Goal: Task Accomplishment & Management: Manage account settings

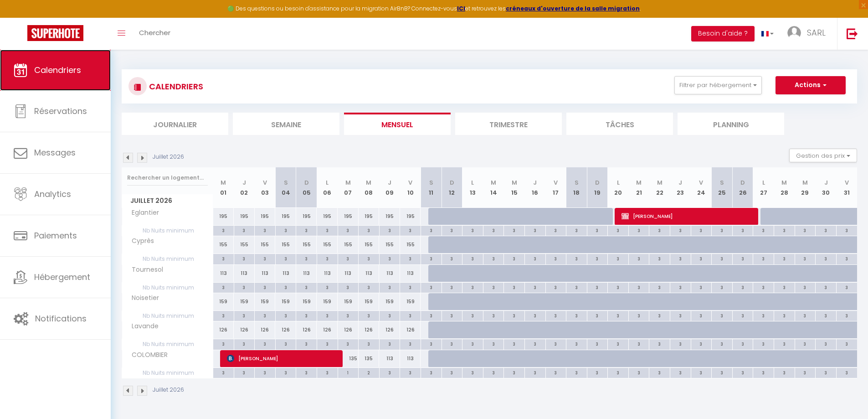
click at [60, 71] on span "Calendriers" at bounding box center [57, 69] width 47 height 11
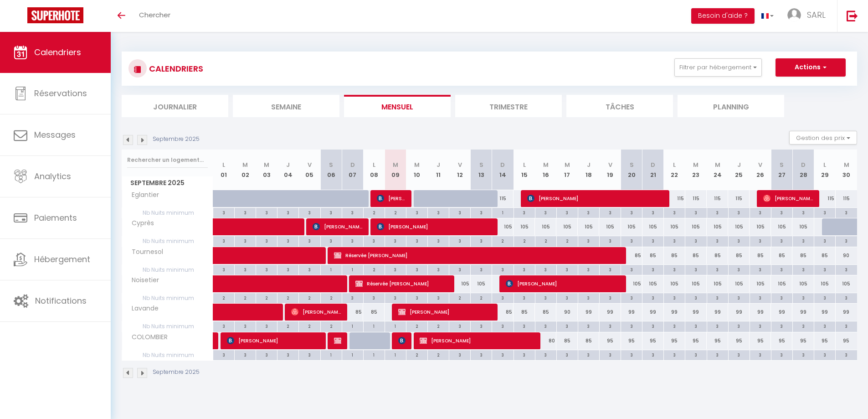
click at [501, 326] on div "3" at bounding box center [502, 325] width 21 height 9
type input "3"
type input "Dim 14 Septembre 2025"
type input "Lun 15 Septembre 2025"
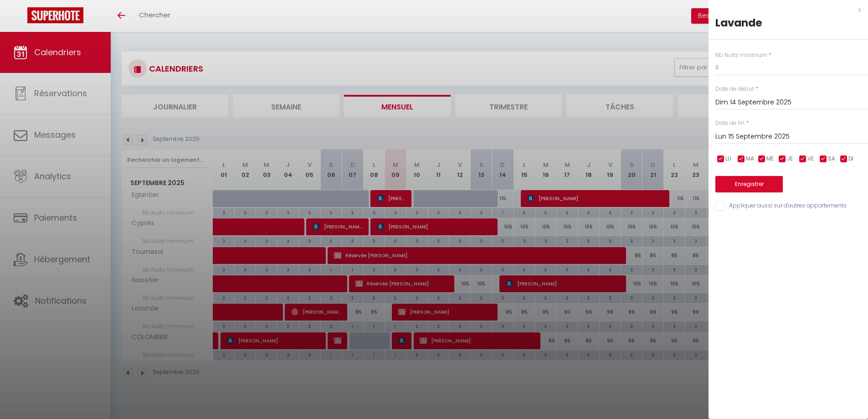
click at [519, 389] on div at bounding box center [434, 209] width 868 height 419
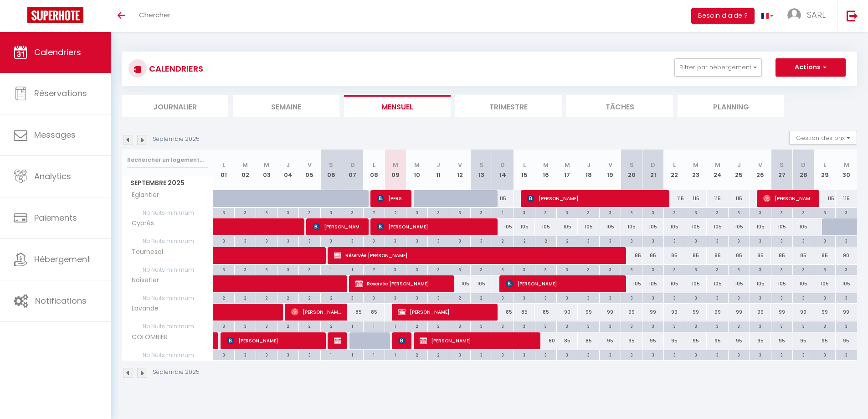
click at [301, 398] on div "CALENDRIERS Filtrer par hébergement Tous Eglantier Noisetier Lavande COLOMBIER …" at bounding box center [489, 215] width 757 height 366
click at [492, 381] on div "Septembre 2025" at bounding box center [489, 373] width 735 height 27
click at [587, 240] on div "3" at bounding box center [588, 240] width 21 height 9
type input "3"
type input "Jeu 18 Septembre 2025"
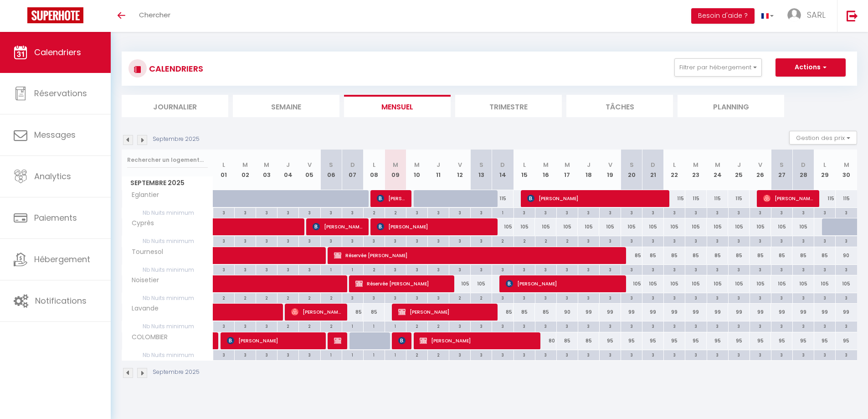
type input "Ven 19 Septembre 2025"
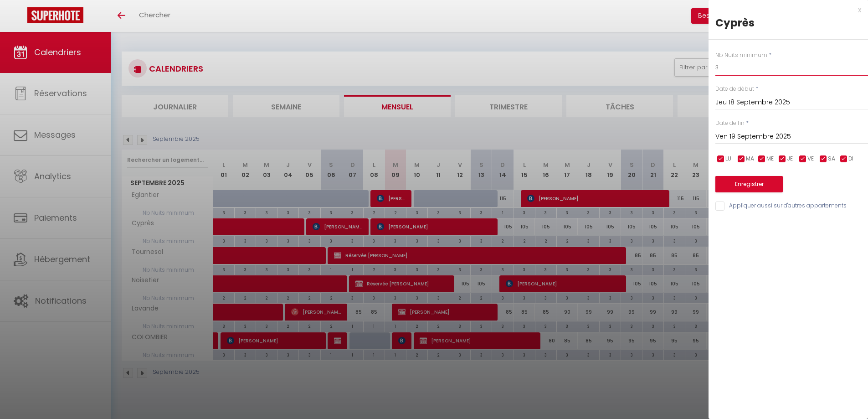
drag, startPoint x: 722, startPoint y: 65, endPoint x: 710, endPoint y: 65, distance: 12.3
click at [710, 65] on div "Nb Nuits minimum * 3 Date de début * [DATE] < [DATE] > Dim Lun Mar Mer Jeu Ven …" at bounding box center [787, 126] width 159 height 172
type input "2"
click at [766, 180] on button "Enregistrer" at bounding box center [748, 184] width 67 height 16
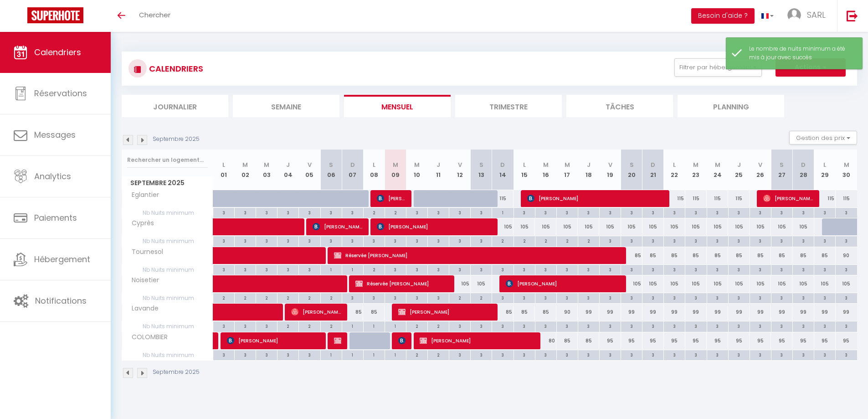
click at [554, 375] on div "Septembre 2025" at bounding box center [489, 373] width 735 height 27
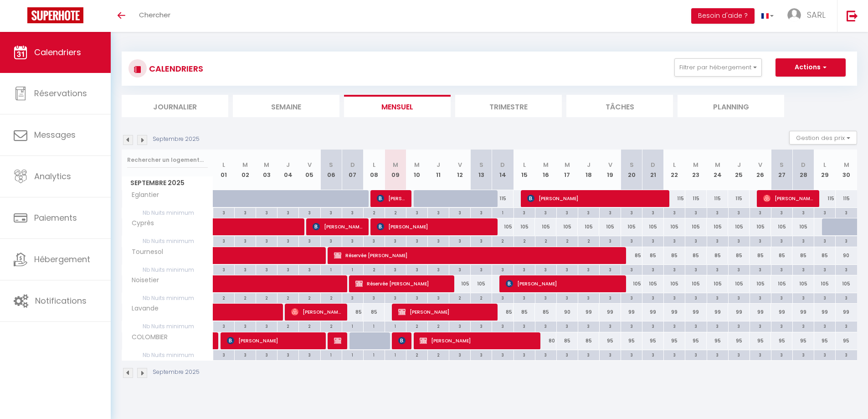
drag, startPoint x: 586, startPoint y: 325, endPoint x: 501, endPoint y: 324, distance: 84.3
click at [501, 324] on tr "Nb Nuits minimum 3 3 3 2 2 2 1 1 1 2 2 3 3" at bounding box center [489, 326] width 735 height 10
click at [563, 390] on div "CALENDRIERS Filtrer par hébergement Tous Eglantier Noisetier Lavande COLOMBIER …" at bounding box center [489, 215] width 757 height 366
click at [503, 327] on div "3" at bounding box center [502, 325] width 21 height 9
type input "3"
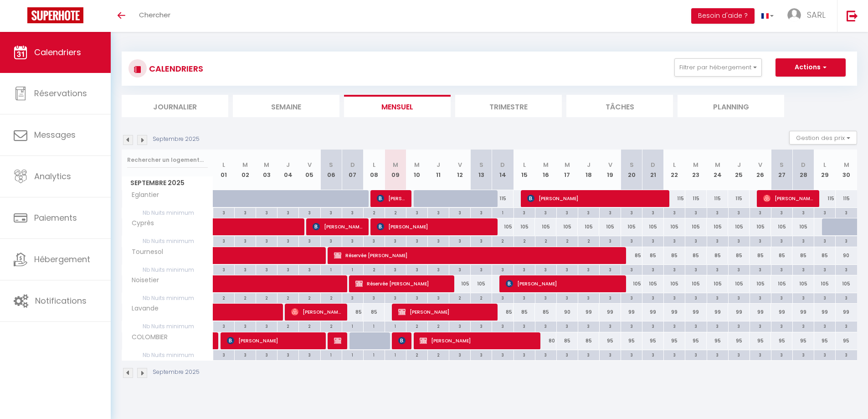
type input "Dim 14 Septembre 2025"
type input "Lun 15 Septembre 2025"
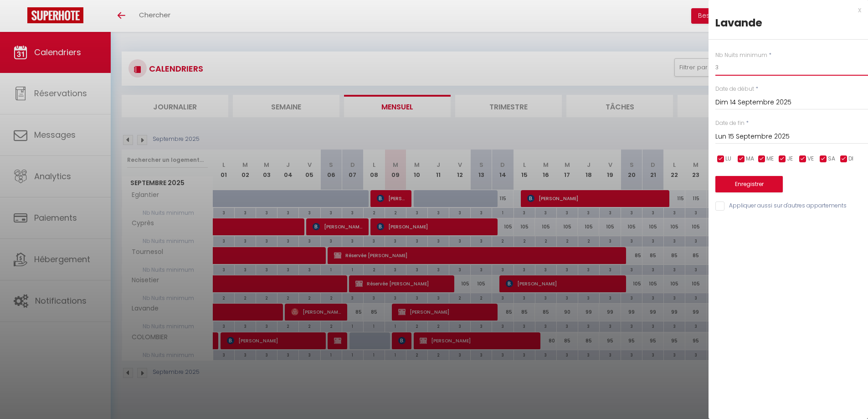
drag, startPoint x: 721, startPoint y: 73, endPoint x: 712, endPoint y: 72, distance: 8.2
click at [712, 72] on div "Nb Nuits minimum * 3 Date de début * [DATE] < [DATE] > Dim Lun Mar Mer Jeu Ven …" at bounding box center [787, 126] width 159 height 172
type input "2"
click at [732, 179] on button "Enregistrer" at bounding box center [748, 184] width 67 height 16
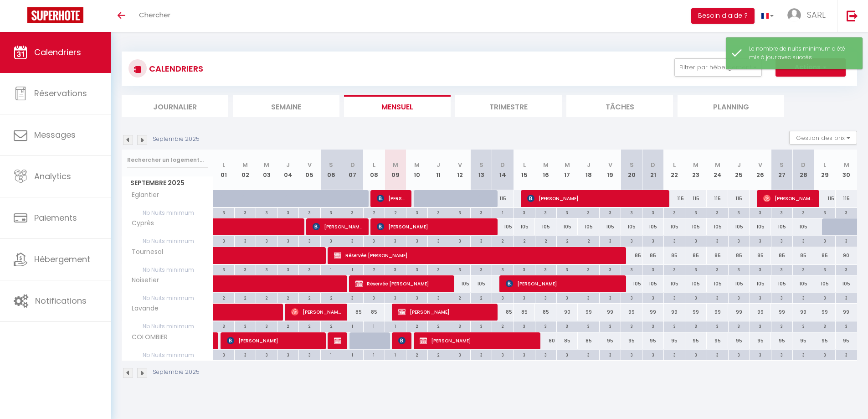
click at [547, 382] on div "Septembre 2025" at bounding box center [489, 373] width 735 height 27
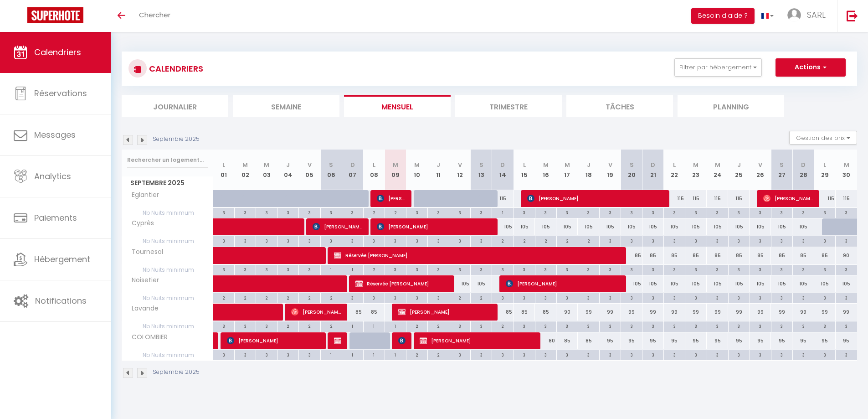
click at [142, 138] on img at bounding box center [142, 140] width 10 height 10
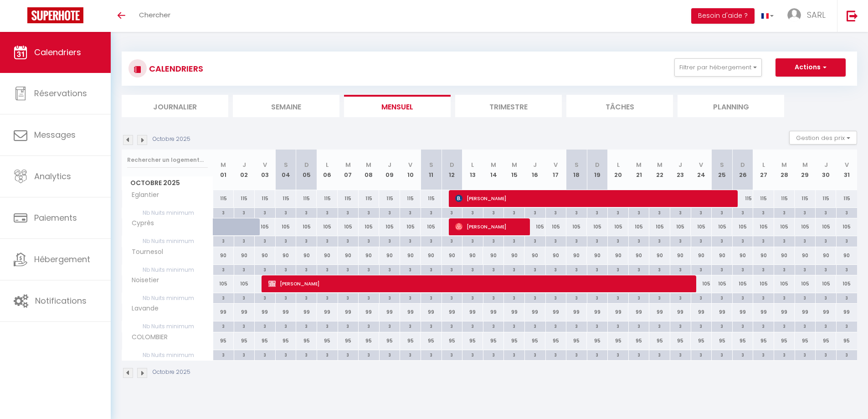
click at [128, 141] on img at bounding box center [128, 140] width 10 height 10
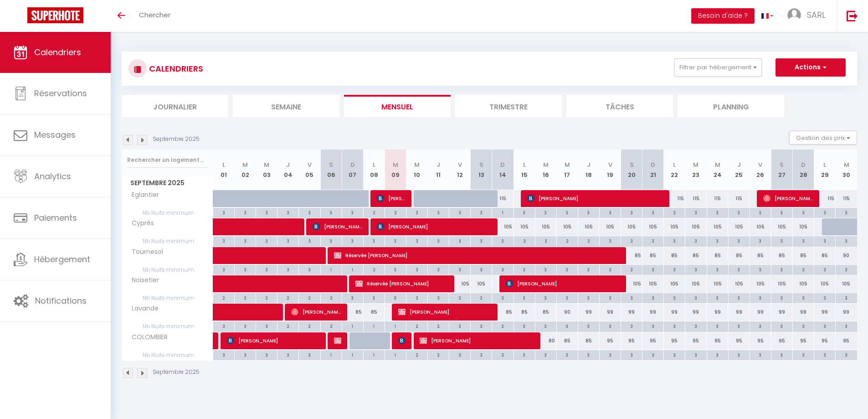
click at [610, 340] on div "95" at bounding box center [609, 340] width 21 height 17
type input "95"
type input "Ven 19 Septembre 2025"
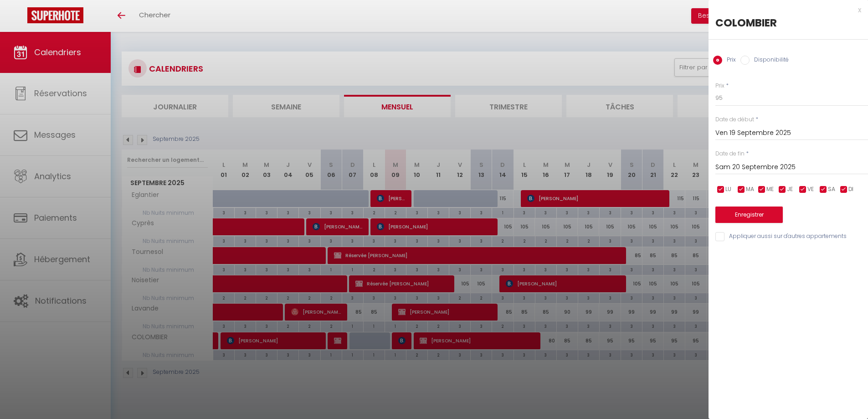
click at [738, 168] on input "Sam 20 Septembre 2025" at bounding box center [791, 167] width 153 height 12
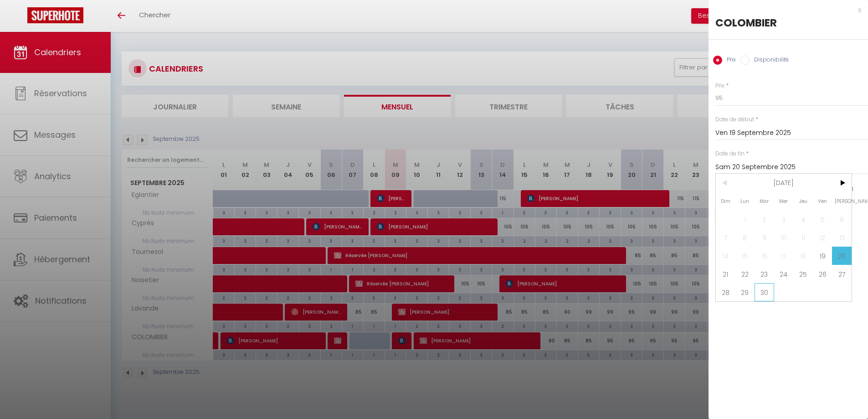
click at [764, 291] on span "30" at bounding box center [764, 292] width 20 height 18
type input "[DATE]"
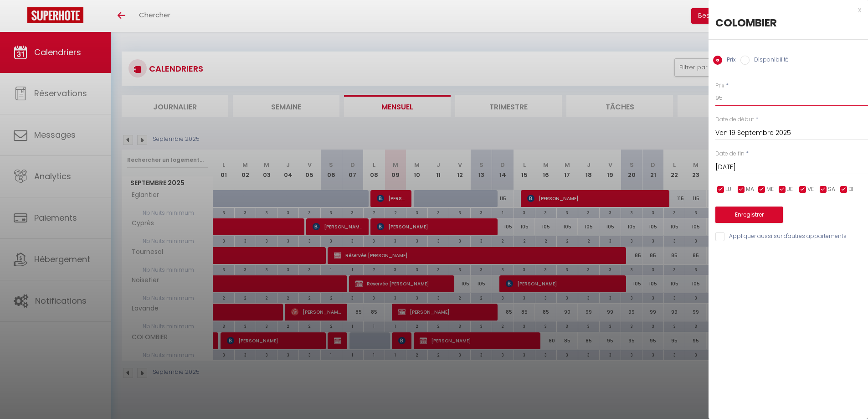
click at [713, 98] on div "Prix * 95 Statut * Disponible Indisponible Date de début * [DATE] < [DATE] > Di…" at bounding box center [787, 156] width 159 height 172
drag, startPoint x: 724, startPoint y: 98, endPoint x: 678, endPoint y: 87, distance: 47.4
click at [681, 84] on body "🟢 Des questions ou besoin d'assistance pour la migration AirBnB? Connectez-vous…" at bounding box center [434, 241] width 868 height 419
type input "90"
click at [743, 215] on button "Enregistrer" at bounding box center [748, 214] width 67 height 16
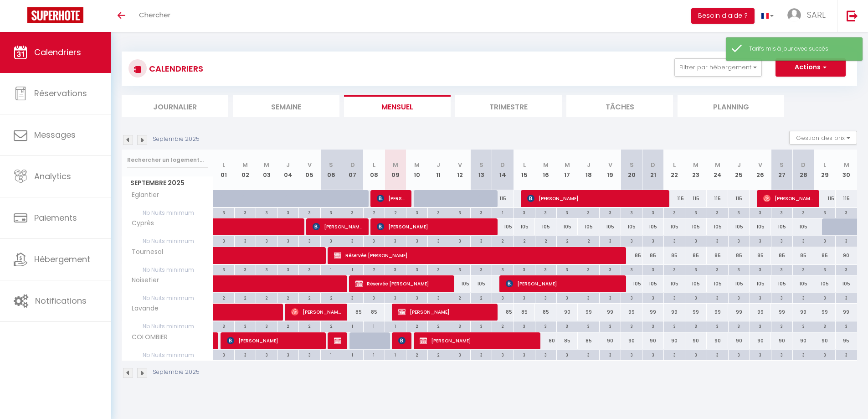
click at [614, 379] on div "Septembre 2025" at bounding box center [489, 373] width 735 height 27
click at [523, 355] on div "3" at bounding box center [524, 354] width 21 height 9
type input "3"
type input "Lun 15 Septembre 2025"
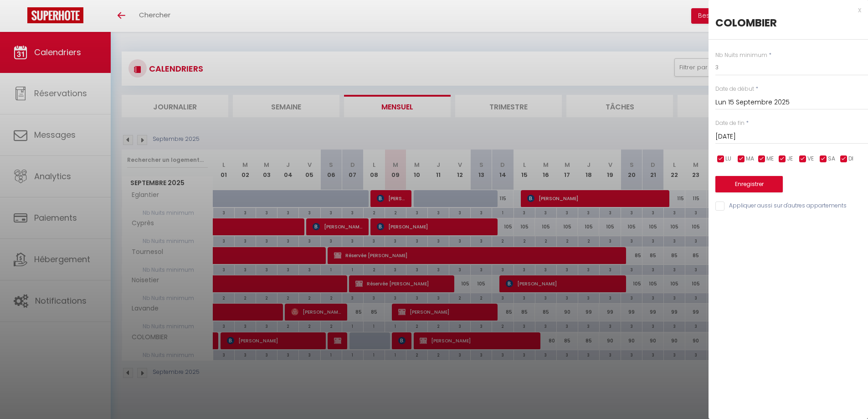
click at [751, 136] on input "[DATE]" at bounding box center [791, 137] width 153 height 12
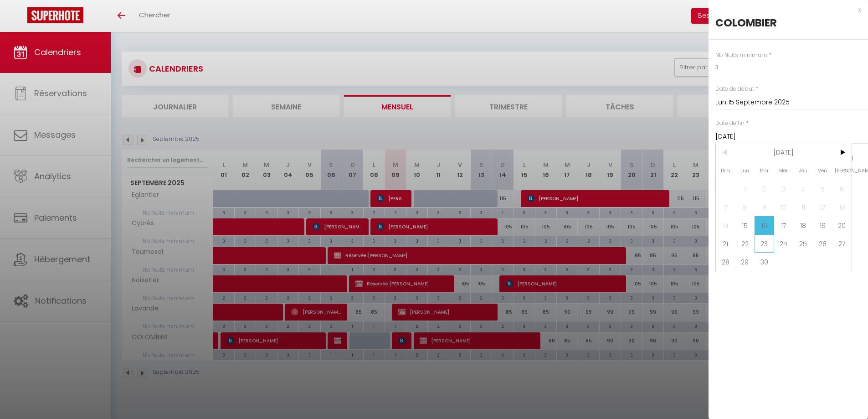
click at [765, 244] on span "23" at bounding box center [764, 243] width 20 height 18
type input "[DATE]"
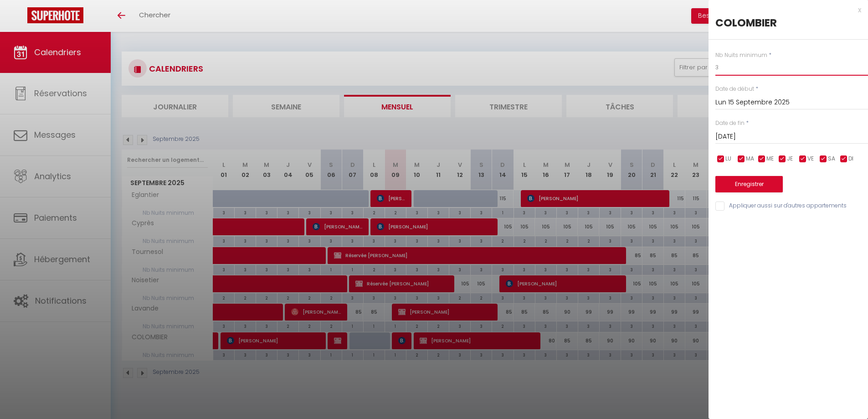
click at [713, 68] on div "Nb Nuits minimum * 3 Date de début * [DATE] < [DATE] > Dim Lun Mar Mer Jeu Ven …" at bounding box center [787, 126] width 159 height 172
type input "2"
click at [780, 256] on div "x [GEOGRAPHIC_DATA] Nb Nuits minimum * 2 Date de début * [DATE] < [DATE] > Dim …" at bounding box center [787, 209] width 159 height 419
click at [719, 209] on input "Appliquer aussi sur d'autres appartements" at bounding box center [791, 205] width 153 height 9
checkbox input "true"
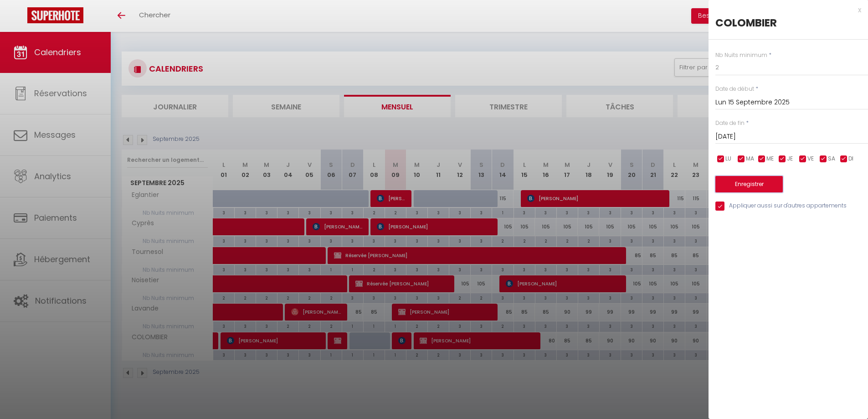
click at [733, 186] on button "Enregistrer" at bounding box center [748, 184] width 67 height 16
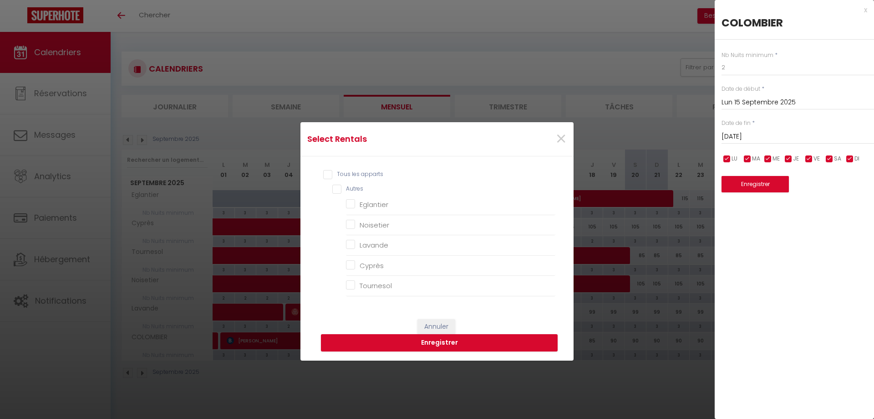
click at [324, 172] on input "Tous les apparts" at bounding box center [439, 174] width 232 height 9
checkbox input "true"
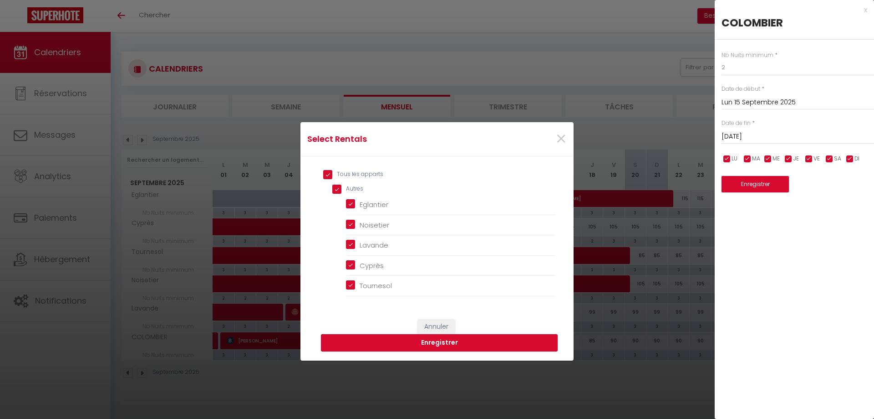
checkbox input "true"
click at [434, 345] on button "Enregistrer" at bounding box center [439, 342] width 237 height 17
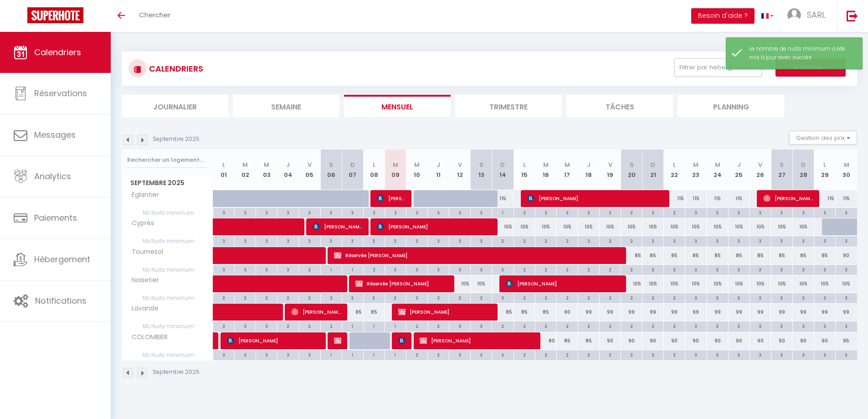
click at [690, 401] on body "🟢 Des questions ou besoin d'assistance pour la migration AirBnB? Connectez-vous…" at bounding box center [434, 241] width 868 height 419
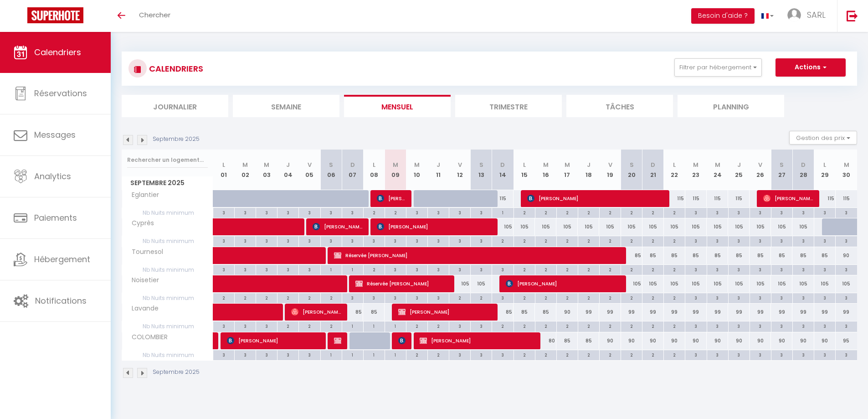
click at [674, 199] on div "115" at bounding box center [674, 198] width 21 height 17
type input "115"
type input "Lun 22 Septembre 2025"
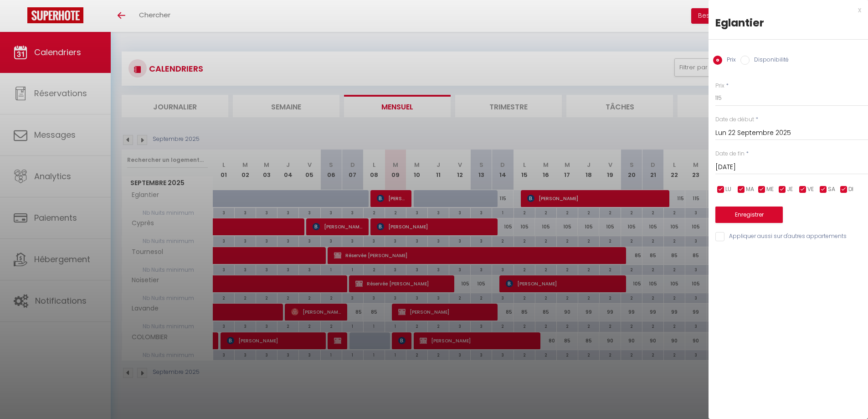
click at [757, 166] on input "[DATE]" at bounding box center [791, 167] width 153 height 12
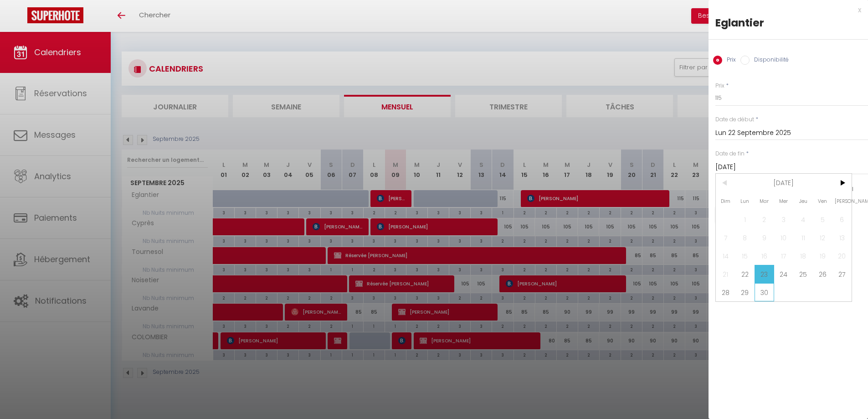
click at [767, 289] on span "30" at bounding box center [764, 292] width 20 height 18
type input "[DATE]"
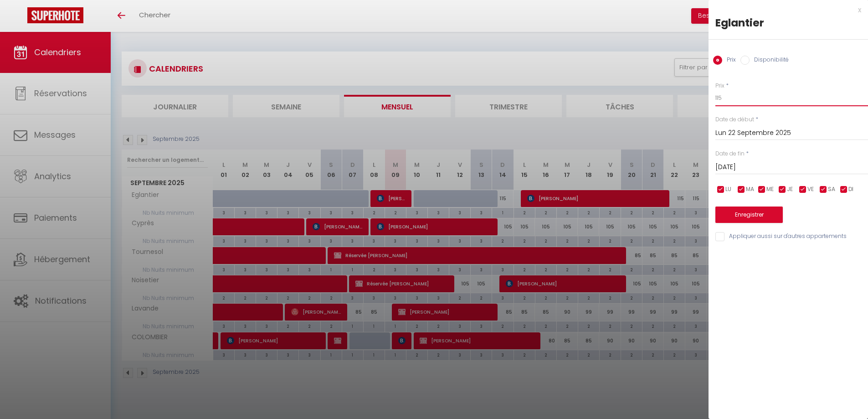
click at [730, 98] on input "115" at bounding box center [791, 98] width 153 height 16
type input "110"
click at [754, 215] on button "Enregistrer" at bounding box center [748, 214] width 67 height 16
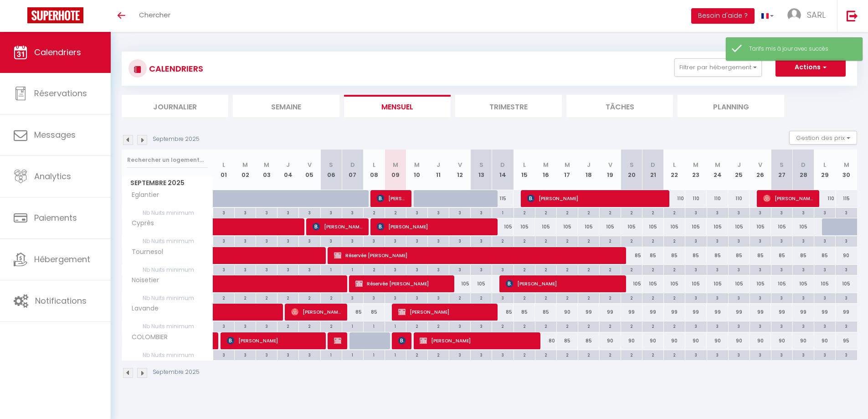
click at [581, 388] on div "CALENDRIERS Filtrer par hébergement Tous Eglantier Noisetier Lavande COLOMBIER …" at bounding box center [489, 215] width 757 height 366
click at [509, 226] on div "105" at bounding box center [502, 226] width 21 height 17
type input "105"
type input "Dim 14 Septembre 2025"
type input "Lun 15 Septembre 2025"
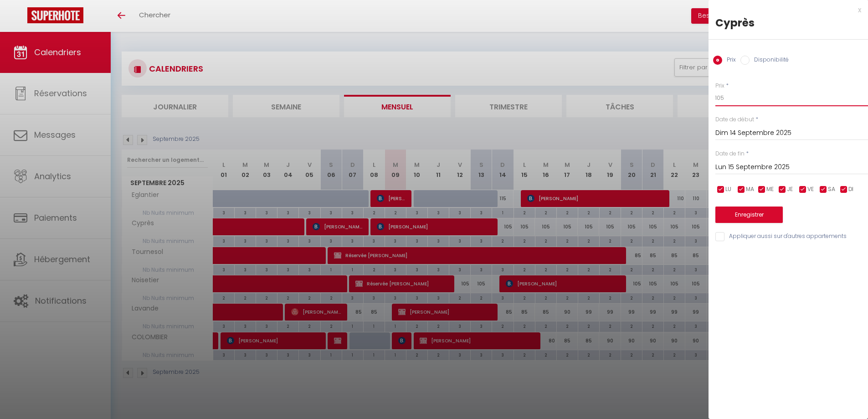
drag, startPoint x: 720, startPoint y: 97, endPoint x: 725, endPoint y: 97, distance: 5.5
click at [725, 97] on input "105" at bounding box center [791, 98] width 153 height 16
type input "100"
click at [748, 166] on input "Lun 15 Septembre 2025" at bounding box center [791, 167] width 153 height 12
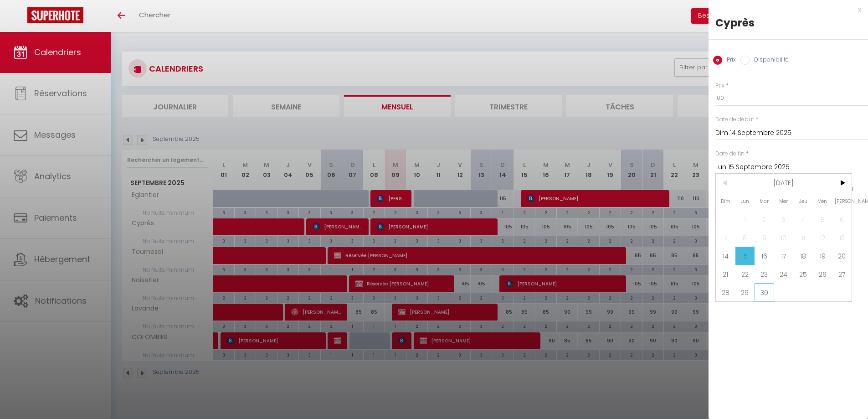
click at [769, 293] on span "30" at bounding box center [764, 292] width 20 height 18
type input "[DATE]"
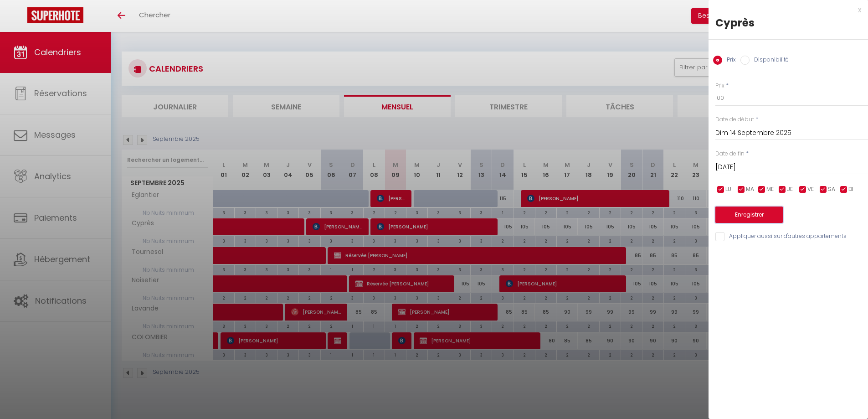
click at [744, 215] on button "Enregistrer" at bounding box center [748, 214] width 67 height 16
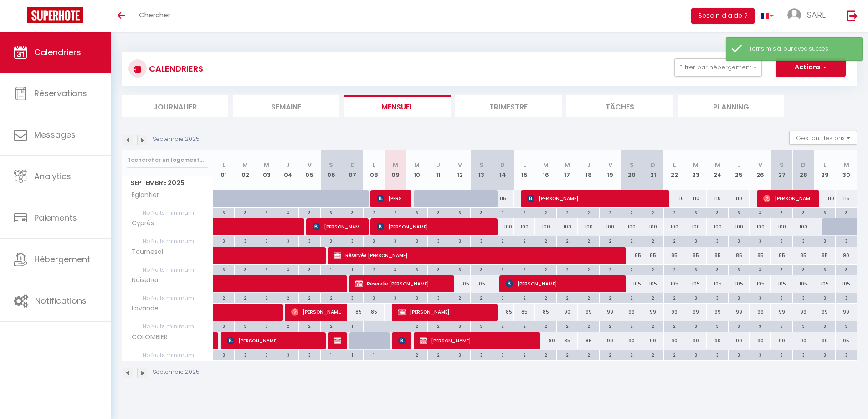
click at [584, 371] on div "Septembre 2025" at bounding box center [489, 373] width 735 height 27
click at [636, 285] on div "105" at bounding box center [631, 283] width 21 height 17
type input "105"
type input "Sam 20 Septembre 2025"
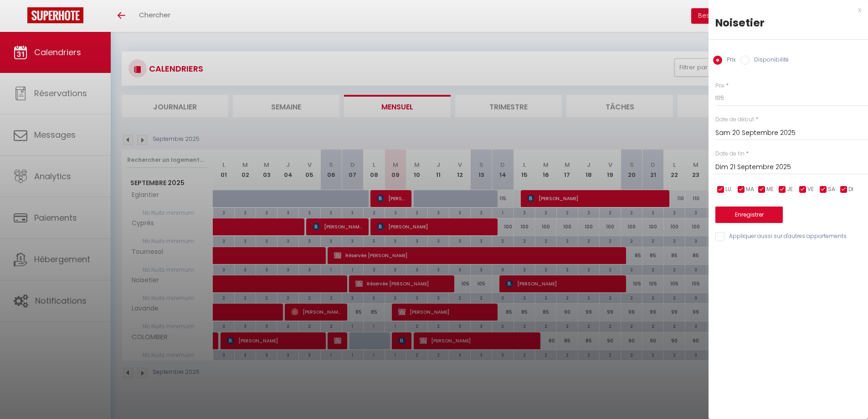
click at [746, 172] on input "Dim 21 Septembre 2025" at bounding box center [791, 167] width 153 height 12
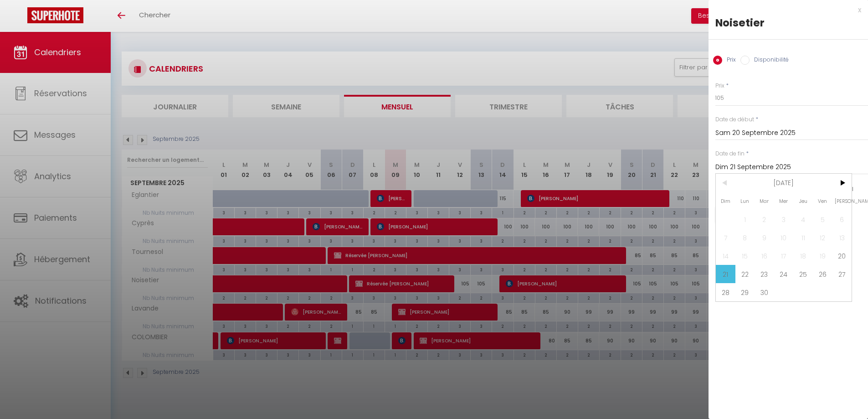
click at [768, 292] on span "30" at bounding box center [764, 292] width 20 height 18
type input "[DATE]"
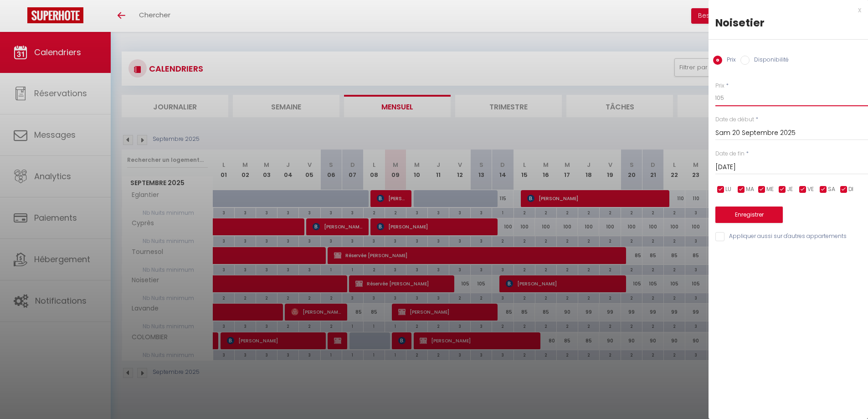
drag, startPoint x: 720, startPoint y: 97, endPoint x: 731, endPoint y: 97, distance: 11.4
click at [731, 97] on input "105" at bounding box center [791, 98] width 153 height 16
type input "100"
click at [738, 209] on button "Enregistrer" at bounding box center [748, 214] width 67 height 16
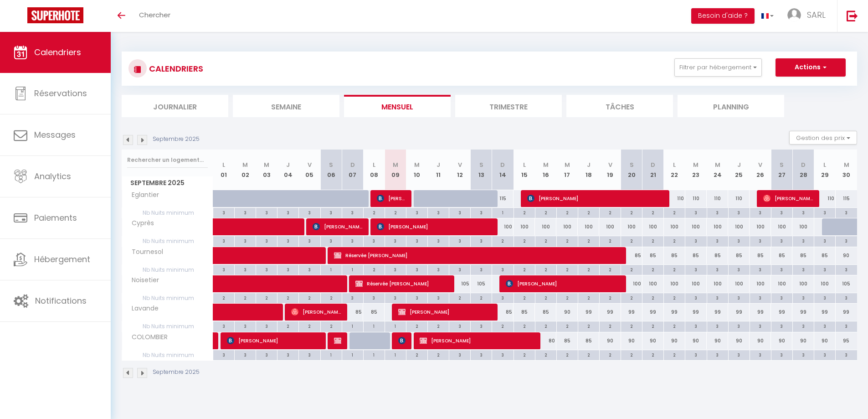
click at [845, 284] on div "105" at bounding box center [845, 283] width 21 height 17
type input "105"
type input "[DATE]"
type input "Mer 01 Octobre 2025"
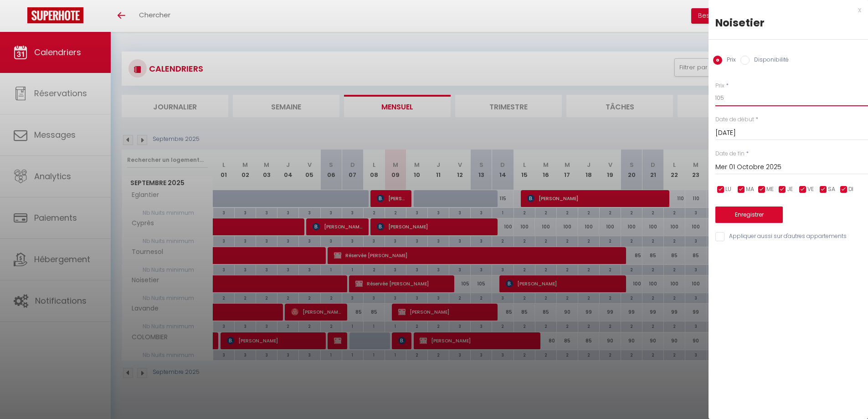
click at [726, 95] on input "105" at bounding box center [791, 98] width 153 height 16
type input "100"
click at [742, 212] on button "Enregistrer" at bounding box center [748, 214] width 67 height 16
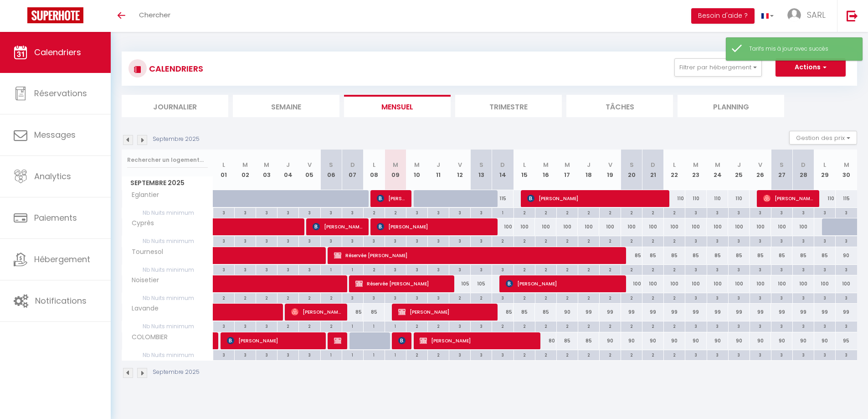
click at [845, 199] on div "115" at bounding box center [845, 198] width 21 height 17
type input "115"
type input "[DATE]"
type input "Mer 01 Octobre 2025"
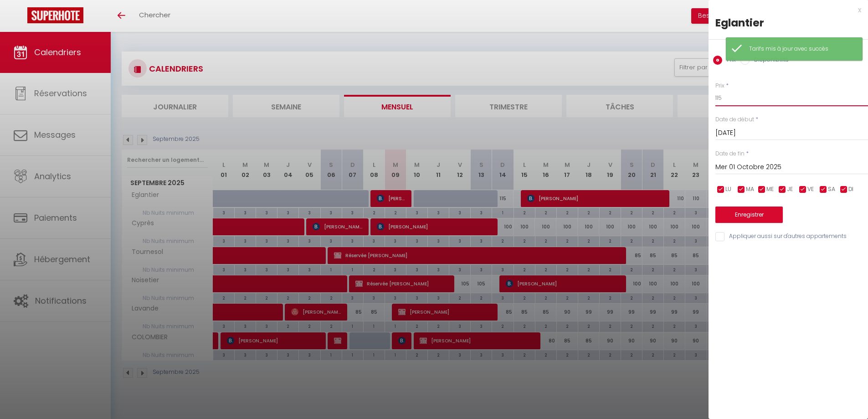
drag, startPoint x: 720, startPoint y: 97, endPoint x: 729, endPoint y: 98, distance: 9.2
click at [729, 97] on input "115" at bounding box center [791, 98] width 153 height 16
type input "110"
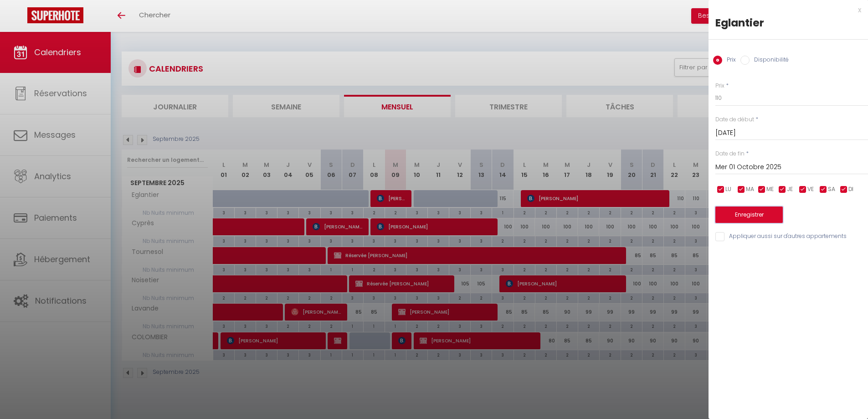
click at [756, 210] on button "Enregistrer" at bounding box center [748, 214] width 67 height 16
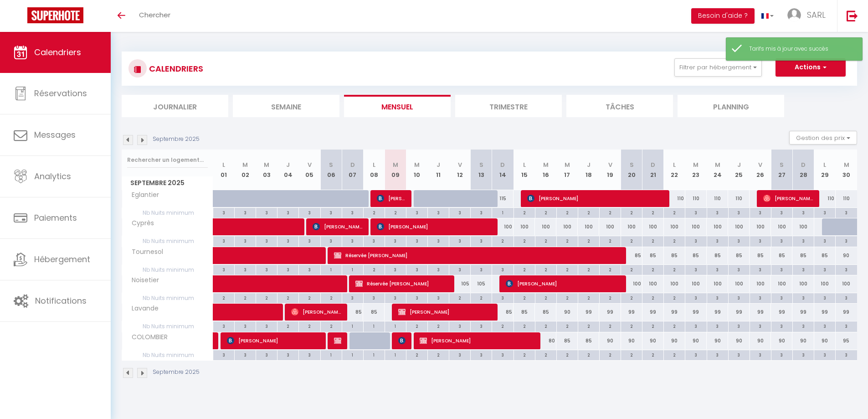
click at [696, 390] on div "CALENDRIERS Filtrer par hébergement Tous Eglantier Noisetier Lavande COLOMBIER …" at bounding box center [489, 215] width 757 height 366
click at [588, 310] on div "99" at bounding box center [588, 311] width 21 height 17
type input "99"
type input "Jeu 18 Septembre 2025"
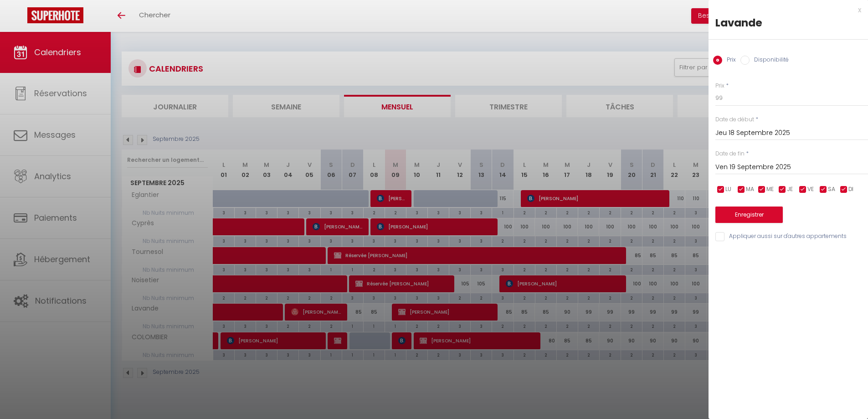
click at [770, 166] on input "Ven 19 Septembre 2025" at bounding box center [791, 167] width 153 height 12
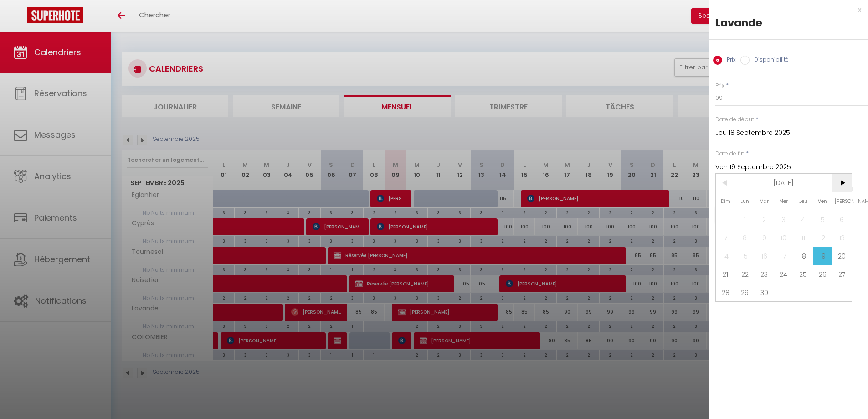
click at [841, 183] on span ">" at bounding box center [842, 183] width 20 height 18
click at [787, 215] on span "1" at bounding box center [784, 219] width 20 height 18
type input "Mer 01 Octobre 2025"
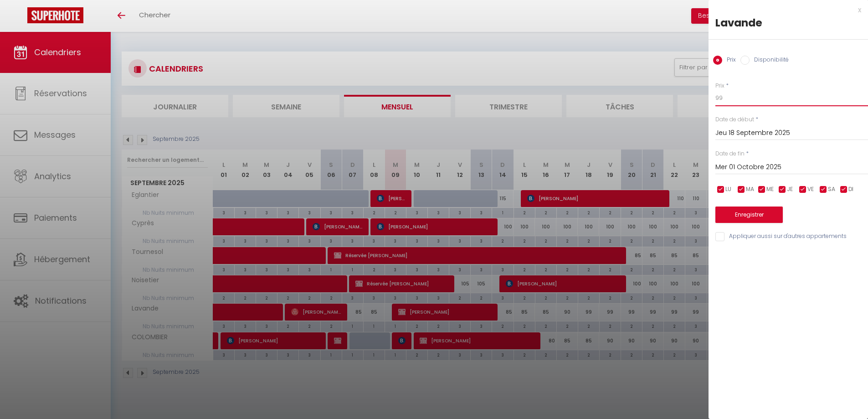
drag, startPoint x: 719, startPoint y: 97, endPoint x: 728, endPoint y: 97, distance: 9.6
click at [728, 97] on input "99" at bounding box center [791, 98] width 153 height 16
type input "90"
click at [769, 210] on button "Enregistrer" at bounding box center [748, 214] width 67 height 16
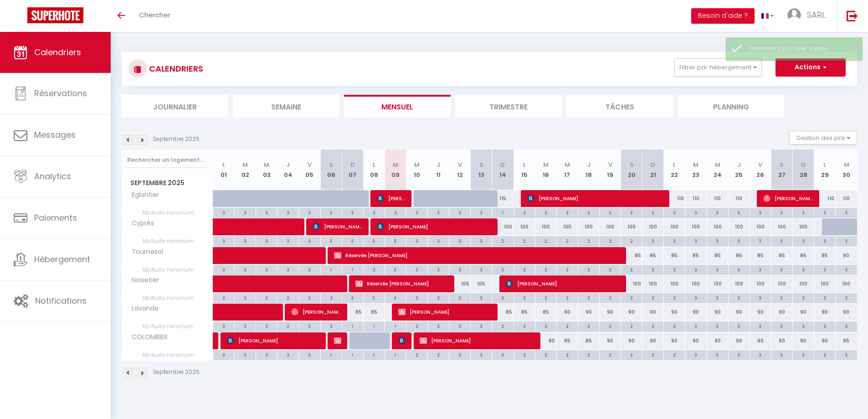
click at [845, 255] on div "90" at bounding box center [845, 255] width 21 height 17
type input "90"
type input "[DATE]"
type input "Mer 01 Octobre 2025"
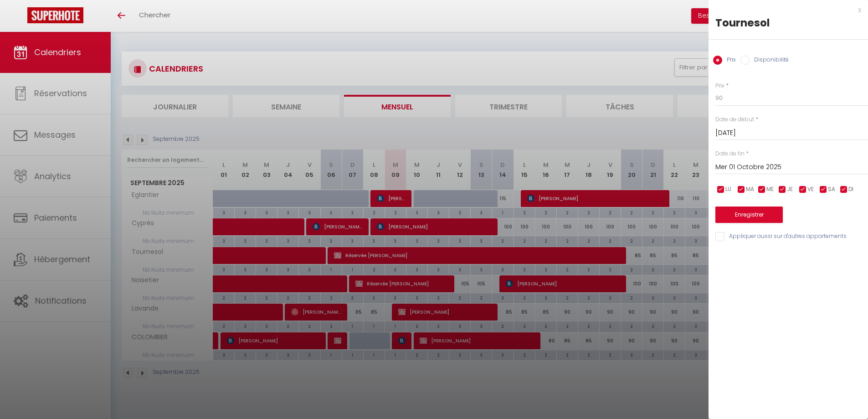
drag, startPoint x: 714, startPoint y: 96, endPoint x: 730, endPoint y: 97, distance: 16.0
click at [730, 97] on div "Prix * 90 Statut * Disponible Indisponible Date de début * [DATE] < [DATE] > Di…" at bounding box center [787, 156] width 159 height 172
drag, startPoint x: 726, startPoint y: 97, endPoint x: 707, endPoint y: 97, distance: 19.1
click at [708, 97] on div "Prix * 90 Statut * Disponible Indisponible Date de début * [DATE] < [DATE] > Di…" at bounding box center [787, 156] width 159 height 172
type input "85"
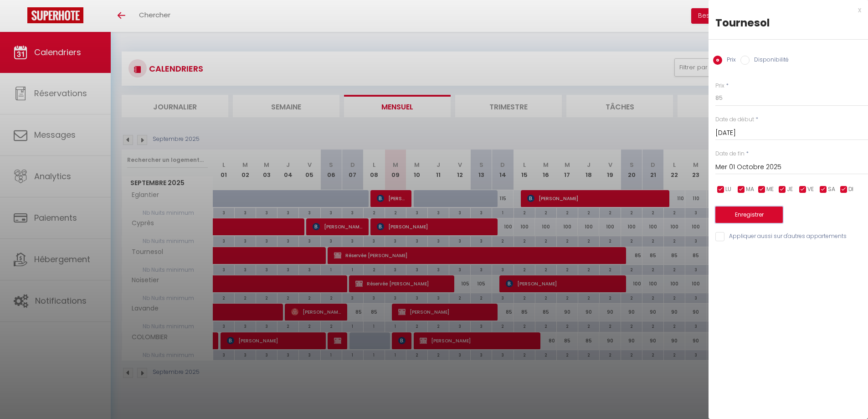
click at [729, 217] on button "Enregistrer" at bounding box center [748, 214] width 67 height 16
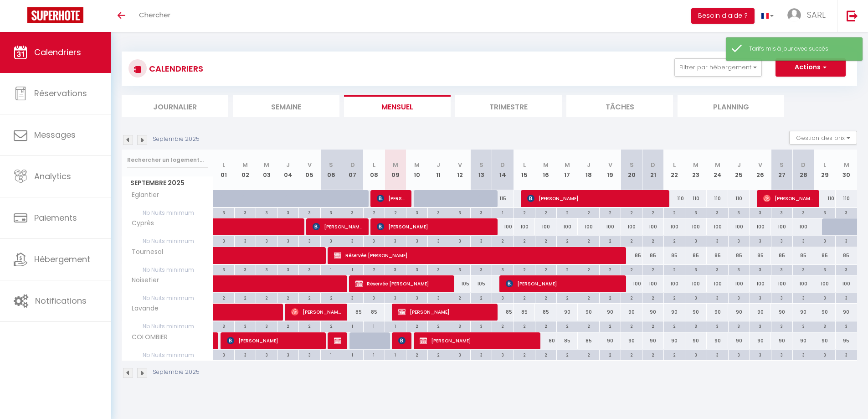
click at [599, 387] on div "Septembre 2025" at bounding box center [489, 373] width 735 height 27
click at [846, 341] on div "95" at bounding box center [845, 340] width 21 height 17
type input "95"
type input "[DATE]"
type input "Mer 01 Octobre 2025"
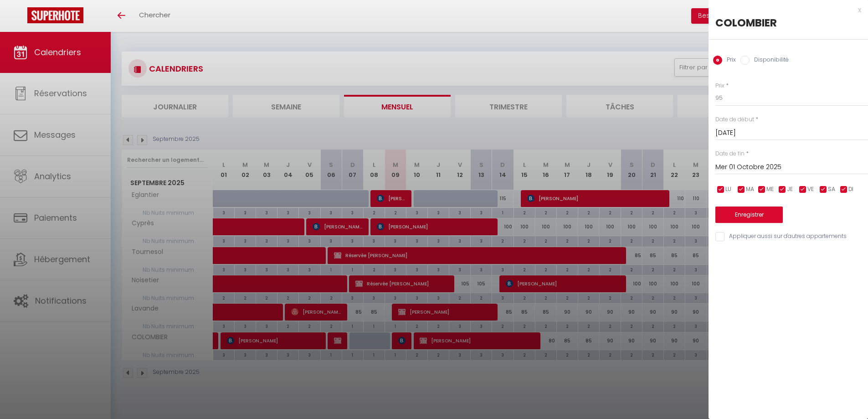
click at [772, 167] on input "Mer 01 Octobre 2025" at bounding box center [791, 167] width 153 height 12
click at [860, 10] on div "x" at bounding box center [784, 10] width 153 height 11
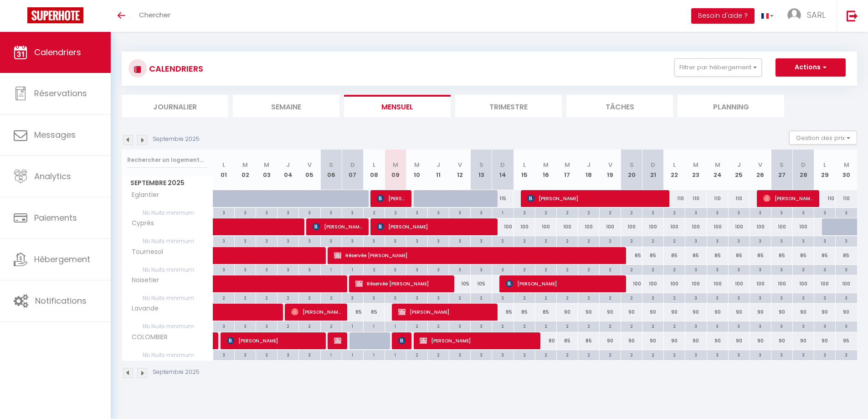
click at [554, 343] on div "80" at bounding box center [545, 340] width 21 height 17
type input "80"
type input "[DATE]"
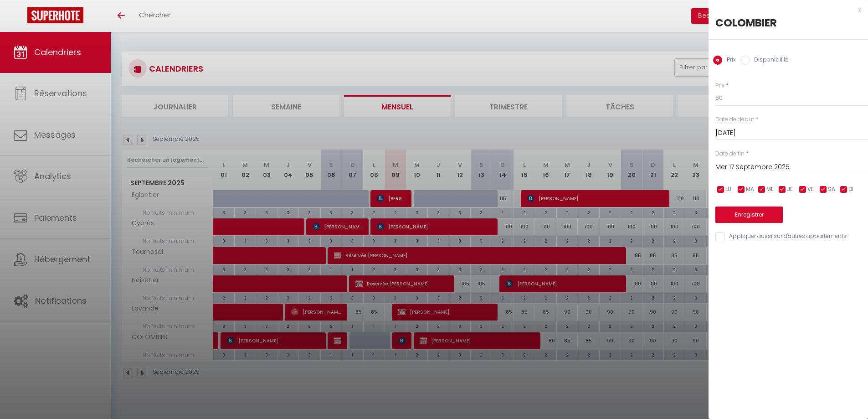
click at [736, 171] on input "Mer 17 Septembre 2025" at bounding box center [791, 167] width 153 height 12
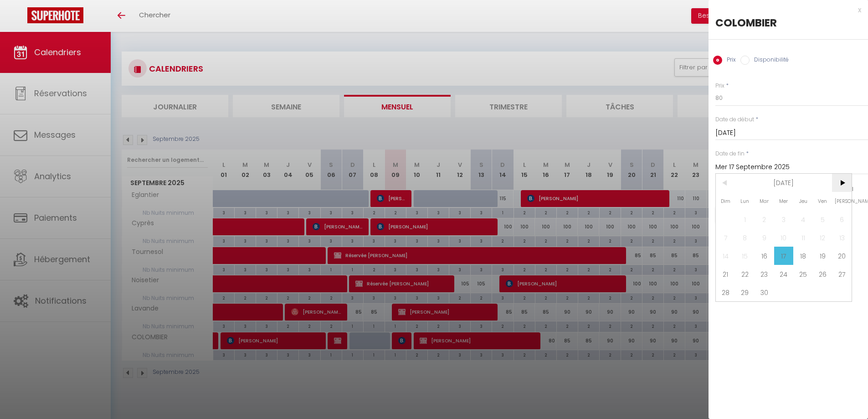
click at [839, 184] on span ">" at bounding box center [842, 183] width 20 height 18
click at [782, 219] on span "1" at bounding box center [784, 219] width 20 height 18
type input "Mer 01 Octobre 2025"
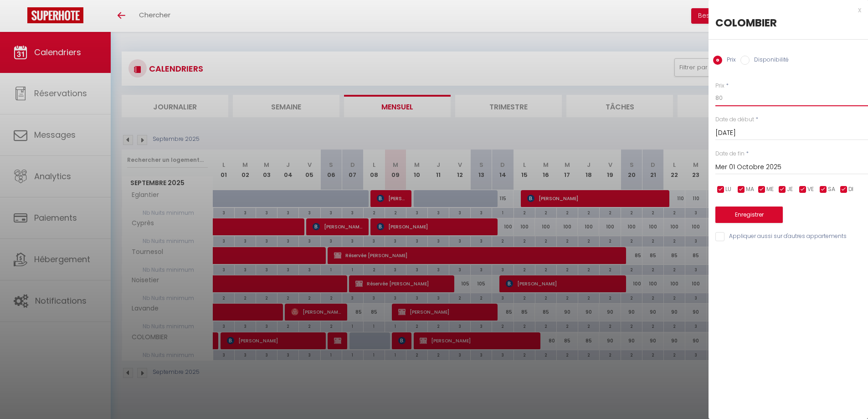
click at [754, 101] on input "80" at bounding box center [791, 98] width 153 height 16
click at [754, 215] on button "Enregistrer" at bounding box center [748, 214] width 67 height 16
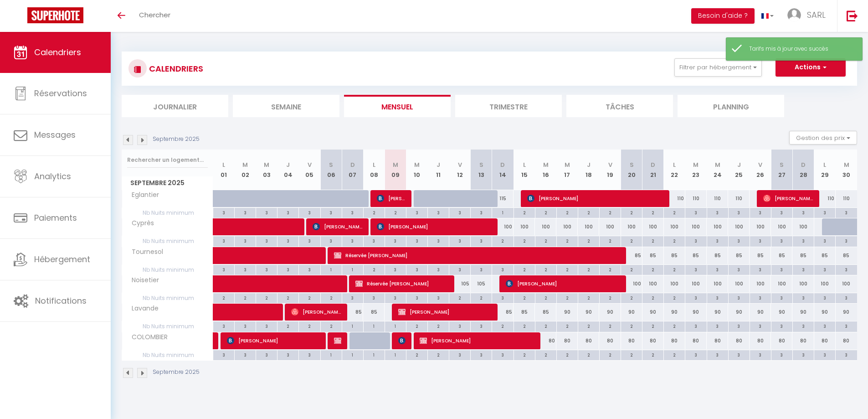
click at [719, 392] on div "CALENDRIERS Filtrer par hébergement Tous Eglantier Noisetier Lavande COLOMBIER …" at bounding box center [489, 215] width 757 height 366
click at [705, 413] on body "🟢 Des questions ou besoin d'assistance pour la migration AirBnB? Connectez-vous…" at bounding box center [434, 241] width 868 height 419
click at [141, 139] on img at bounding box center [142, 140] width 10 height 10
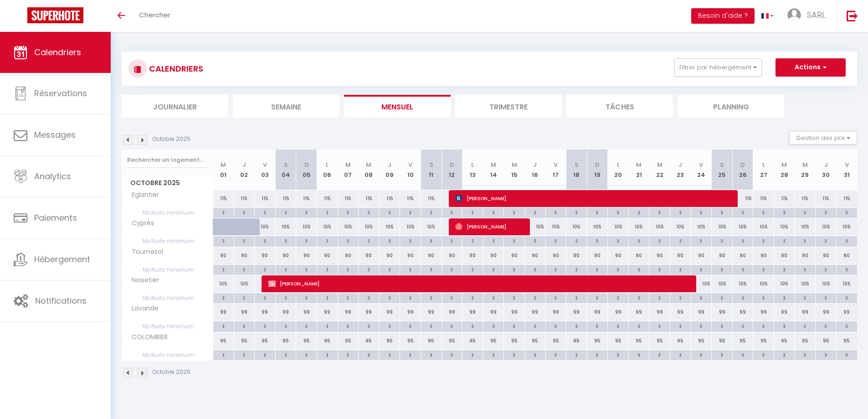
click at [72, 55] on span "Calendriers" at bounding box center [57, 51] width 47 height 11
click at [130, 143] on img at bounding box center [128, 140] width 10 height 10
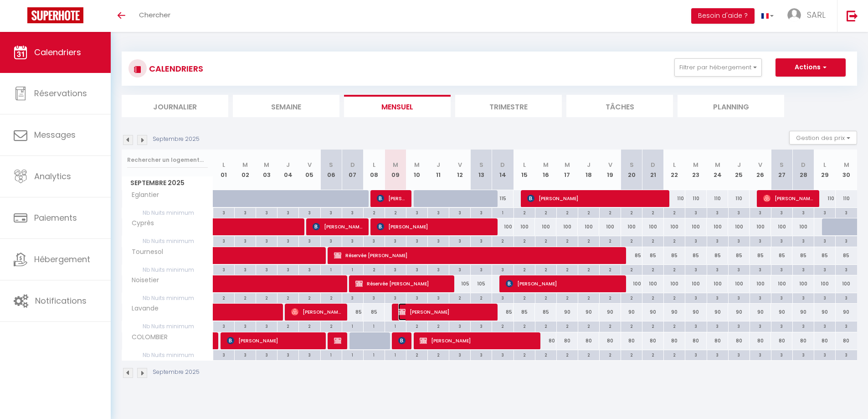
click at [427, 312] on span "[PERSON_NAME]" at bounding box center [444, 311] width 93 height 17
select select "OK"
select select "0"
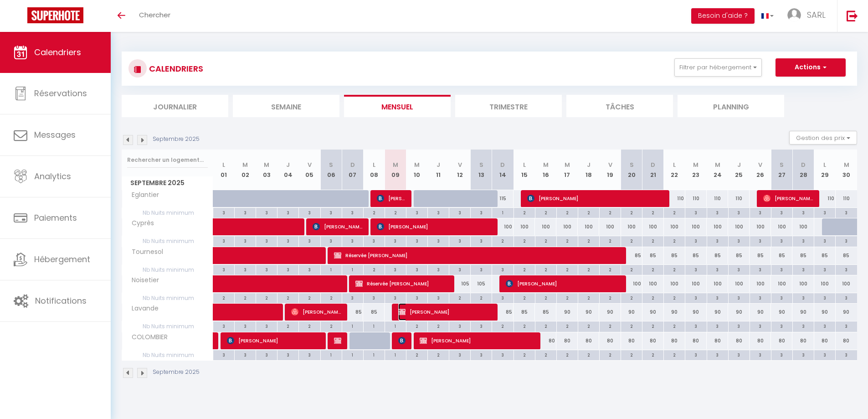
select select "1"
select select
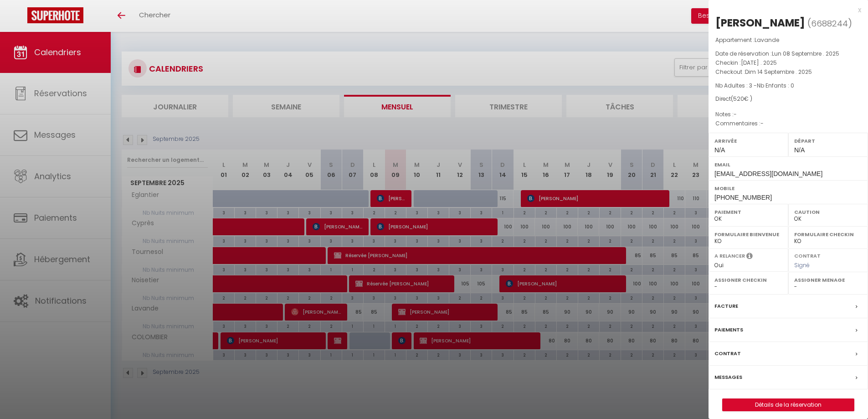
click at [402, 344] on div at bounding box center [434, 209] width 868 height 419
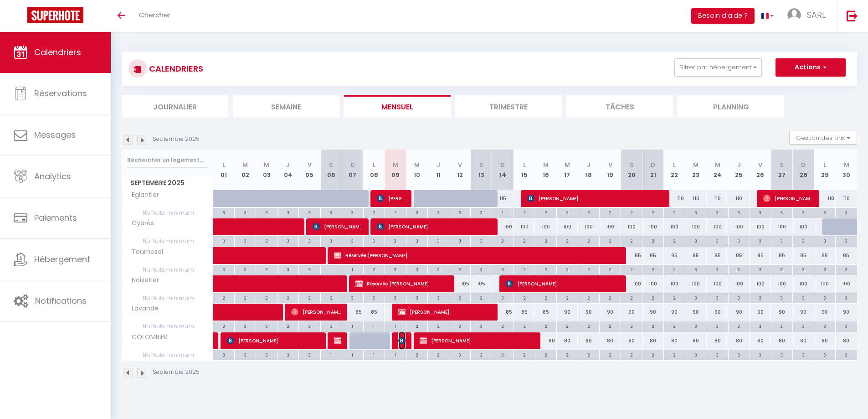
click at [402, 337] on img at bounding box center [401, 340] width 7 height 7
select select "KO"
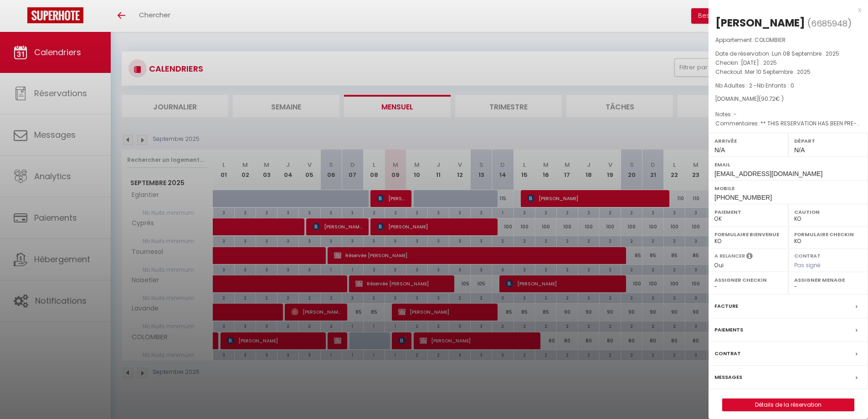
click at [727, 377] on label "Messages" at bounding box center [728, 377] width 28 height 10
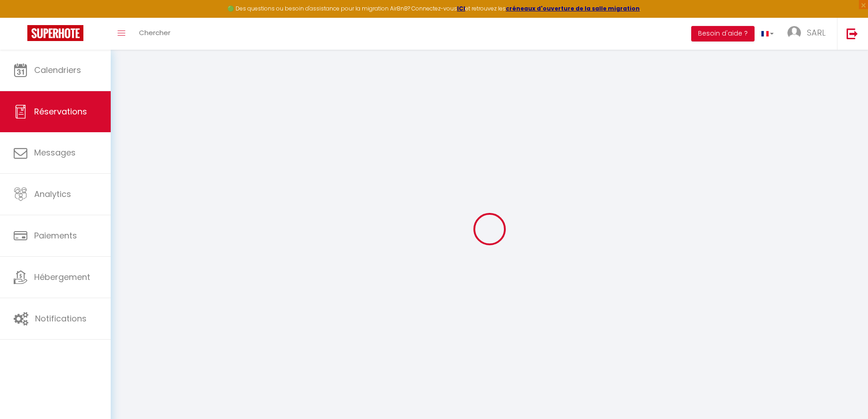
select select
checkbox input "false"
type textarea "** THIS RESERVATION HAS BEEN PRE-PAID ** BOOKING NOTE : Payment charge is EUR 1…"
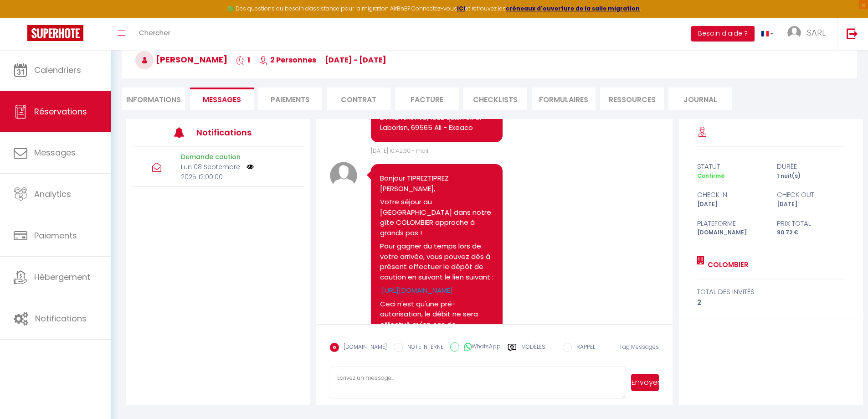
scroll to position [1026, 0]
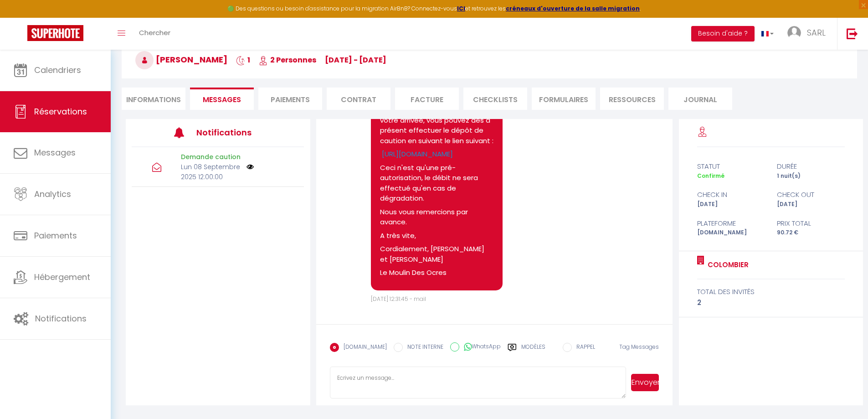
click at [164, 98] on li "Informations" at bounding box center [154, 98] width 64 height 22
select select
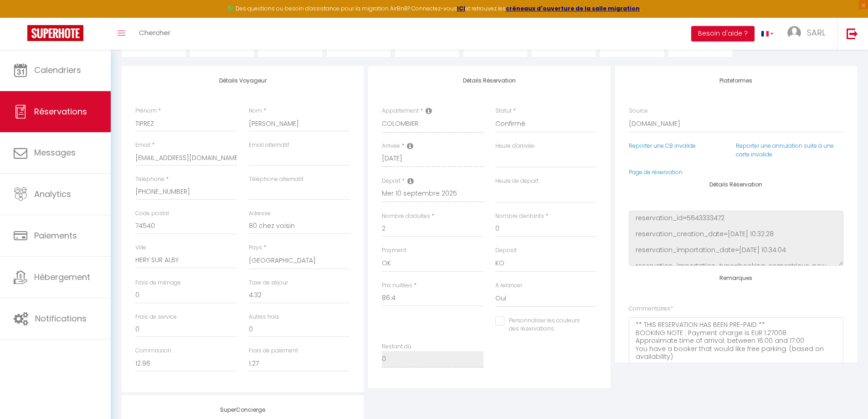
scroll to position [95, 0]
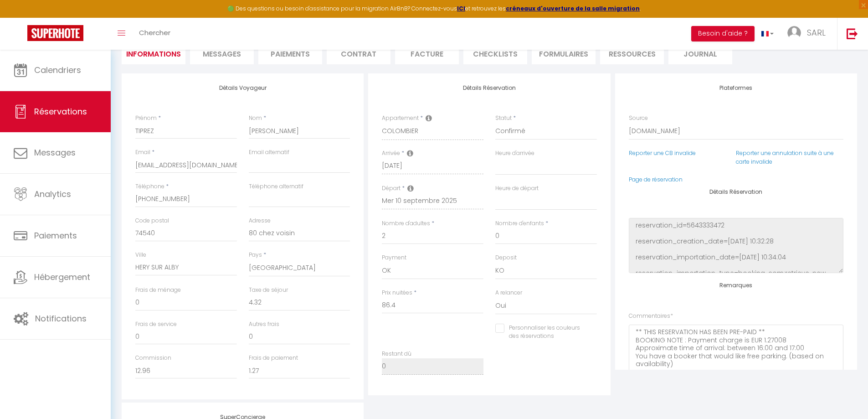
select select
checkbox input "false"
drag, startPoint x: 315, startPoint y: 233, endPoint x: 245, endPoint y: 233, distance: 69.2
click at [245, 233] on div "Adresse 80 chez voisin" at bounding box center [299, 233] width 113 height 34
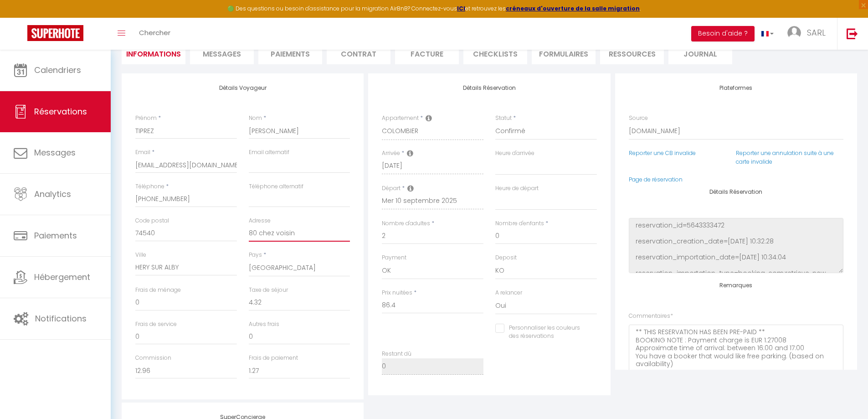
select select
checkbox input "false"
select select
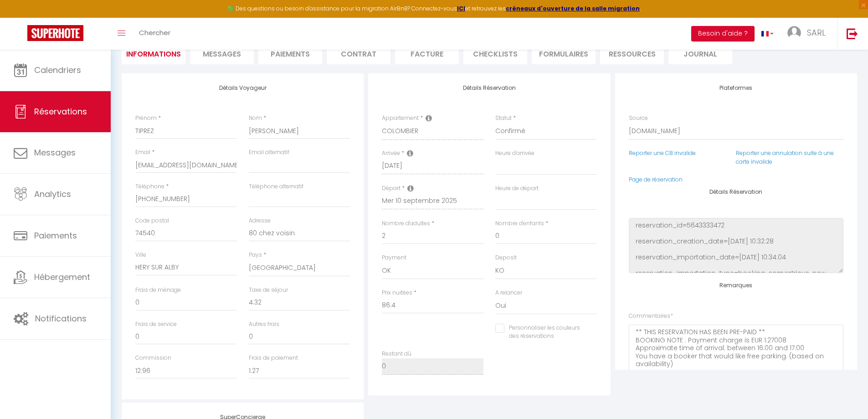
checkbox input "false"
select select
checkbox input "false"
select select
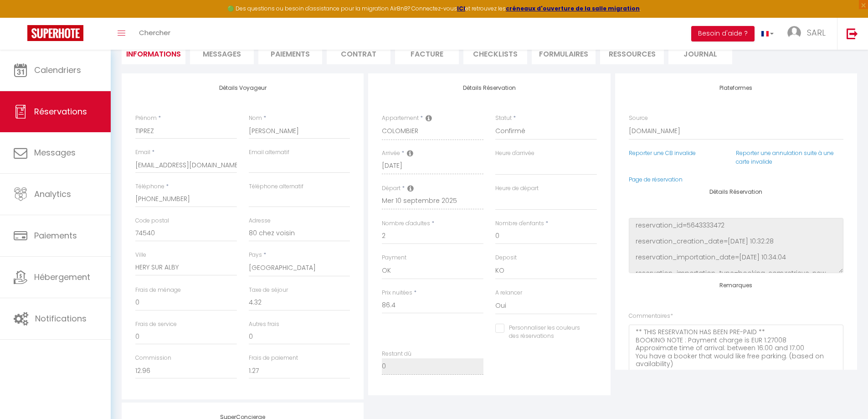
select select
checkbox input "false"
select select
checkbox input "false"
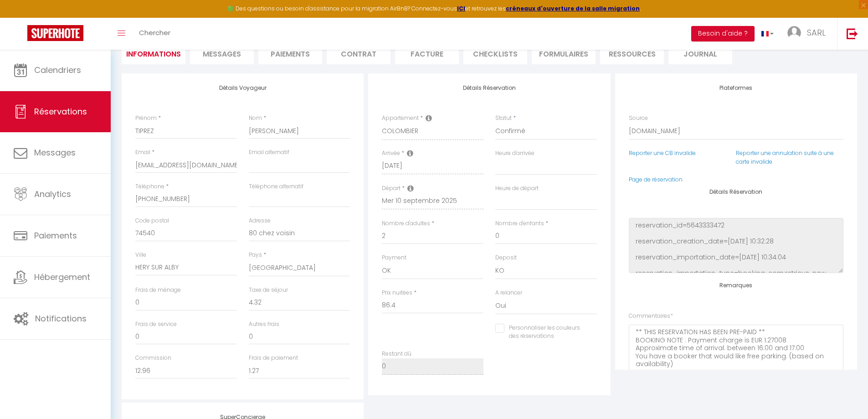
select select
checkbox input "false"
select select
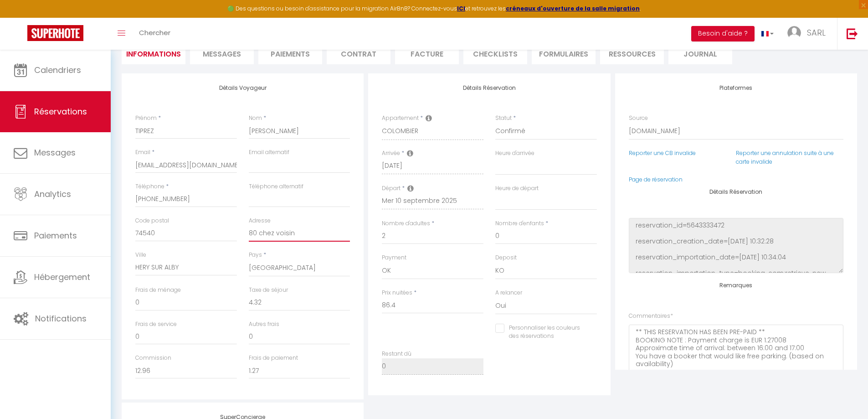
checkbox input "false"
click at [70, 103] on link "Réservations" at bounding box center [55, 111] width 111 height 41
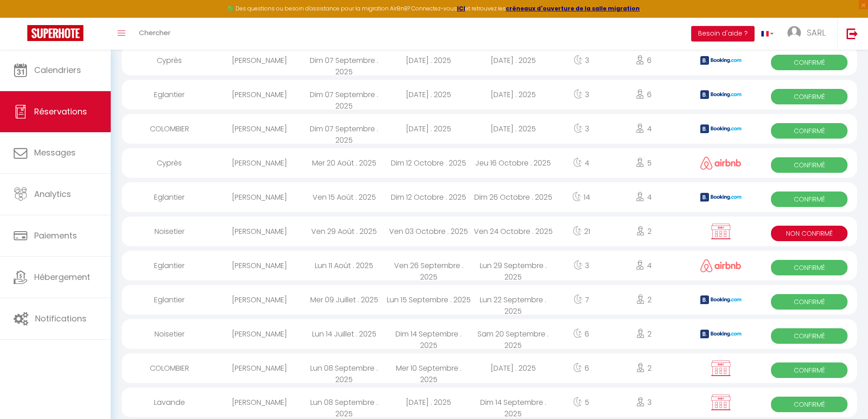
scroll to position [162, 0]
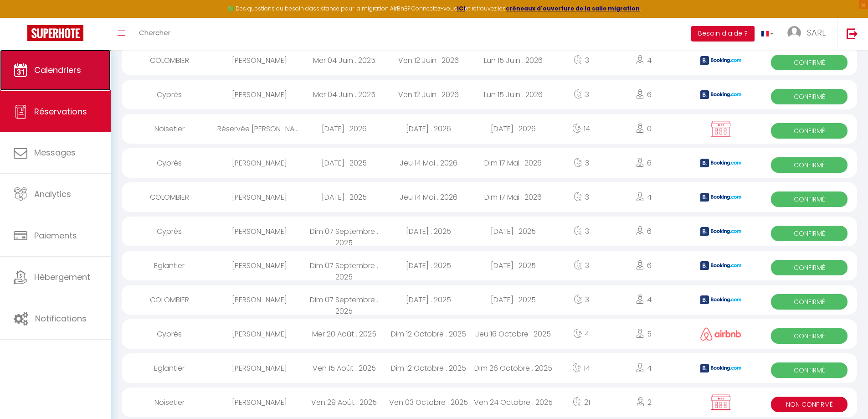
click at [68, 76] on link "Calendriers" at bounding box center [55, 70] width 111 height 41
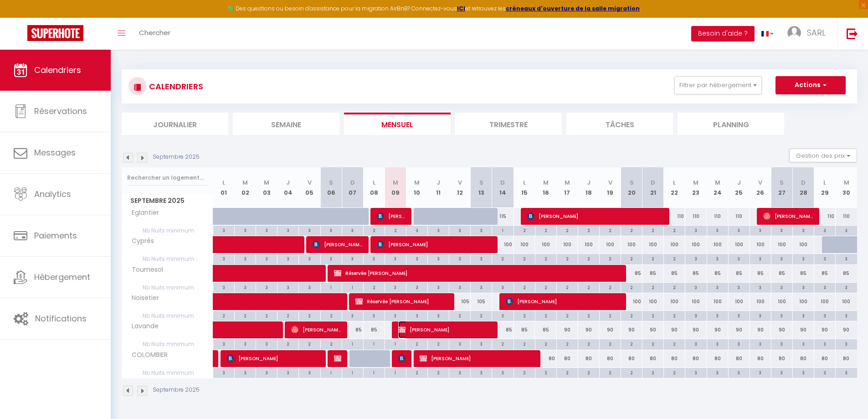
click at [425, 331] on span "[PERSON_NAME]" at bounding box center [444, 329] width 93 height 17
select select "OK"
select select "0"
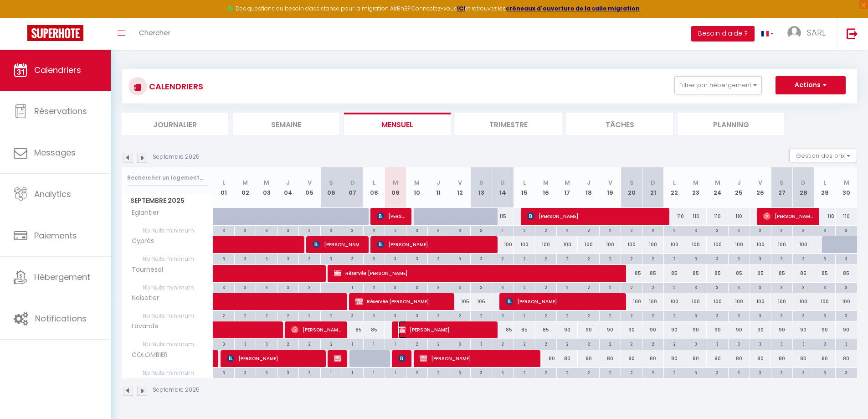
select select "1"
select select
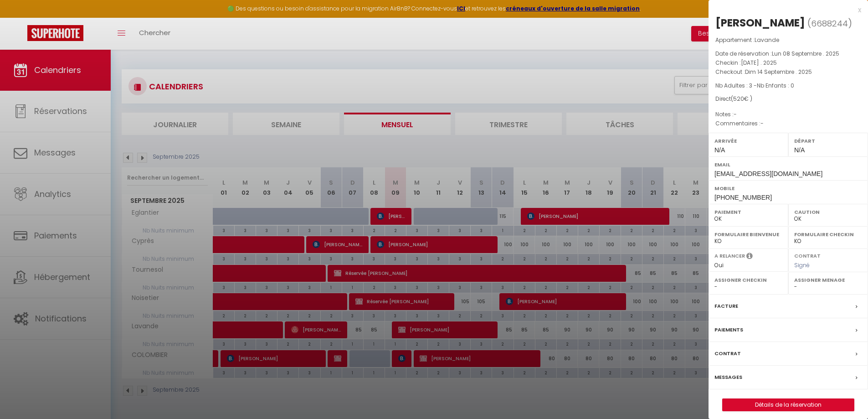
click at [860, 9] on div "x" at bounding box center [784, 10] width 153 height 11
